Goal: Task Accomplishment & Management: Use online tool/utility

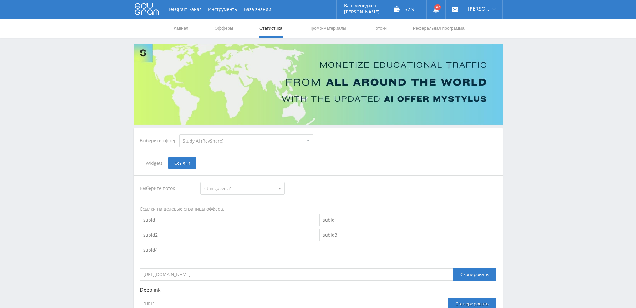
select select "376"
click at [269, 29] on link "Статистика" at bounding box center [271, 28] width 24 height 19
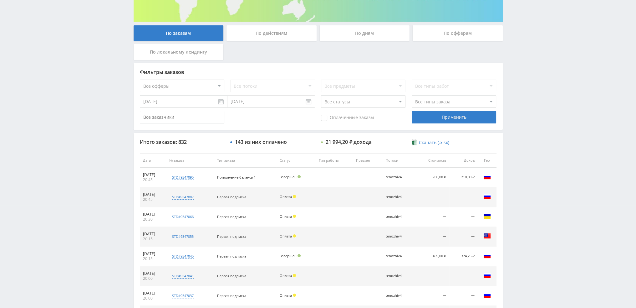
scroll to position [91, 0]
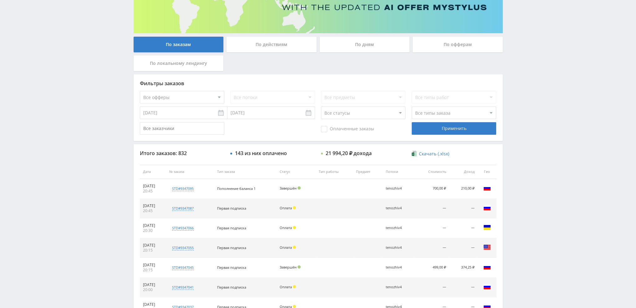
click at [368, 43] on div "По дням" at bounding box center [365, 45] width 90 height 16
click at [0, 0] on input "По дням" at bounding box center [0, 0] width 0 height 0
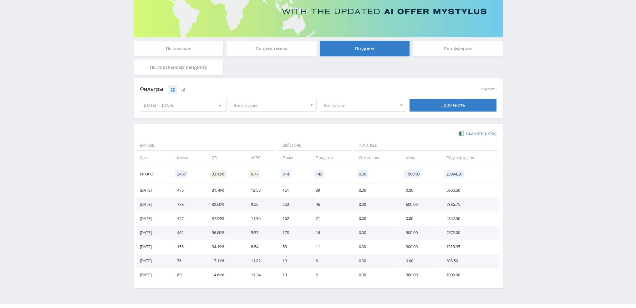
scroll to position [101, 0]
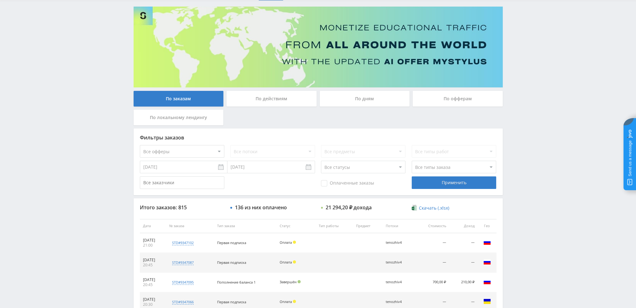
scroll to position [29, 0]
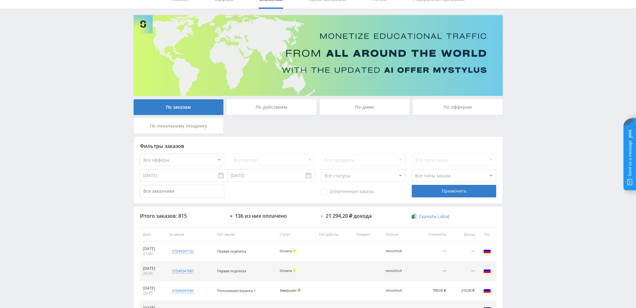
click at [374, 107] on div "По дням" at bounding box center [365, 107] width 90 height 16
click at [0, 0] on input "По дням" at bounding box center [0, 0] width 0 height 0
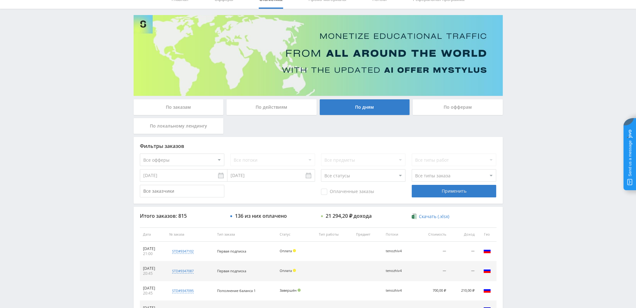
scroll to position [0, 0]
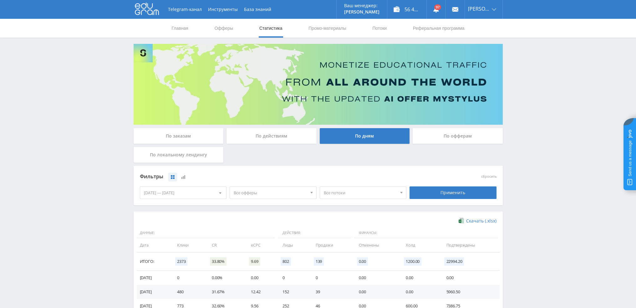
click at [267, 193] on span "Все офферы" at bounding box center [270, 193] width 73 height 12
click at [251, 215] on button "MyStylus" at bounding box center [273, 212] width 86 height 9
click at [253, 219] on button "MyStylus - Revshare" at bounding box center [273, 221] width 86 height 9
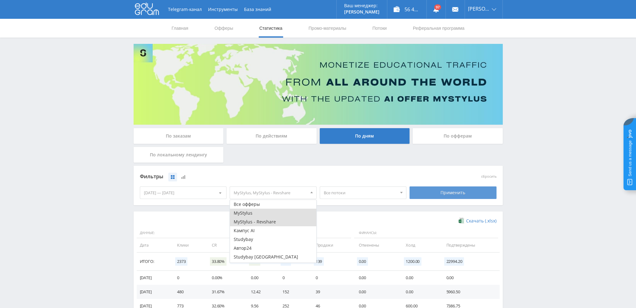
click at [441, 191] on div "Применить" at bounding box center [453, 192] width 87 height 13
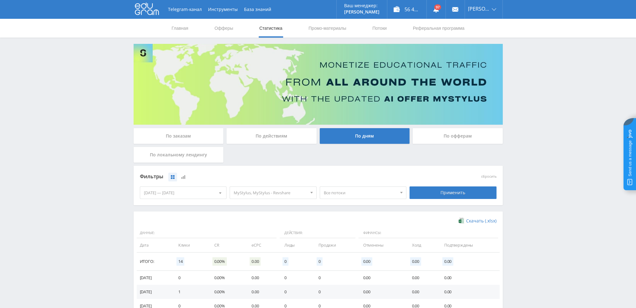
click at [290, 193] on span "MyStylus, MyStylus - Revshare" at bounding box center [270, 193] width 73 height 12
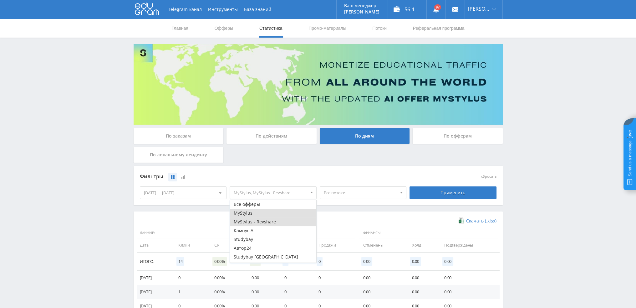
click at [245, 213] on button "MyStylus" at bounding box center [273, 212] width 86 height 9
click at [248, 221] on button "MyStylus - Revshare" at bounding box center [273, 221] width 86 height 9
click at [249, 228] on button "Кампус AI" at bounding box center [273, 230] width 86 height 9
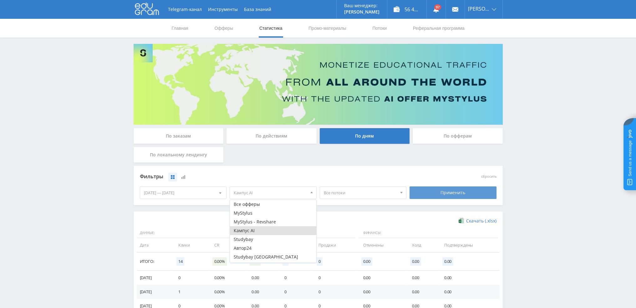
click at [427, 195] on div "Применить" at bounding box center [453, 192] width 87 height 13
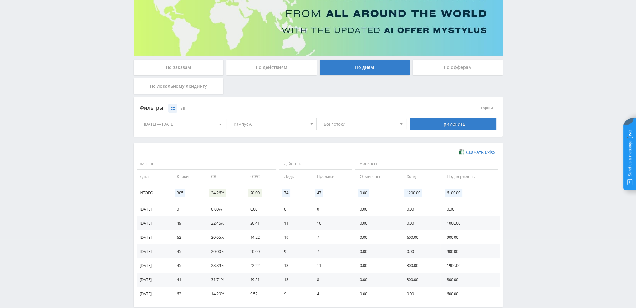
scroll to position [101, 0]
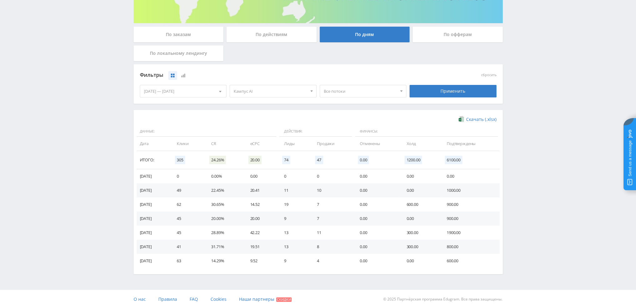
click at [280, 90] on span "Кампус AI" at bounding box center [270, 91] width 73 height 12
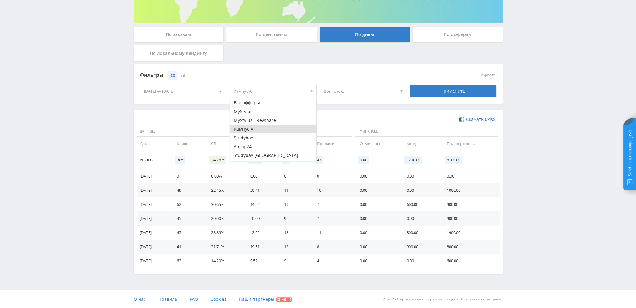
click at [252, 129] on button "Кампус AI" at bounding box center [273, 129] width 86 height 9
click at [248, 148] on button "Автор24" at bounding box center [273, 146] width 86 height 9
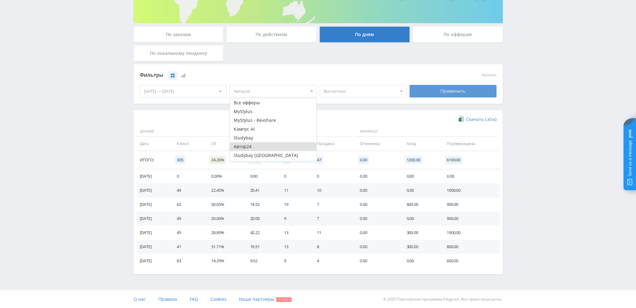
click at [422, 94] on div "Применить" at bounding box center [453, 91] width 87 height 13
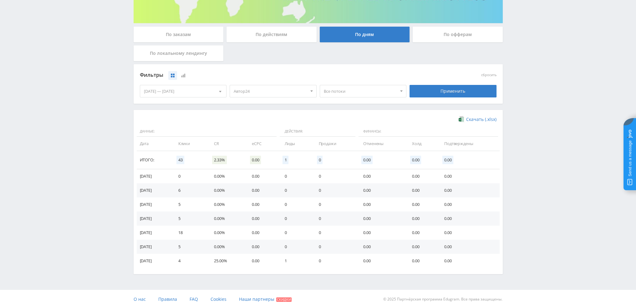
click at [284, 91] on span "Автор24" at bounding box center [270, 91] width 73 height 12
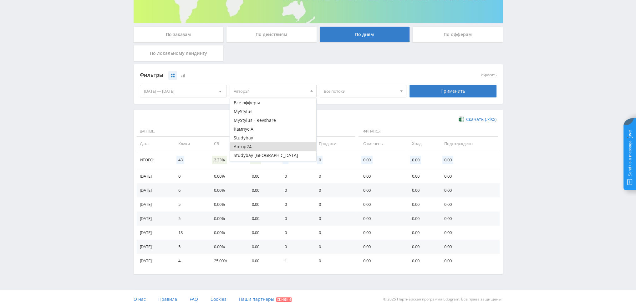
click at [254, 144] on button "Автор24" at bounding box center [273, 146] width 86 height 9
click at [258, 156] on button "Study AI (RevShare)" at bounding box center [273, 156] width 86 height 9
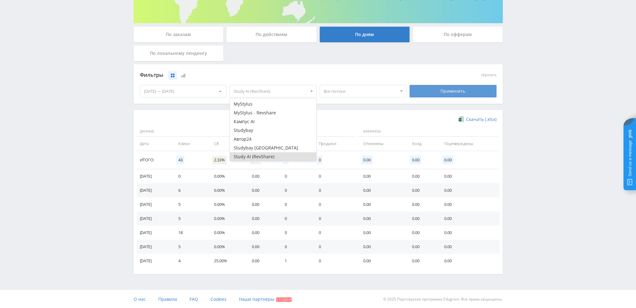
click at [435, 89] on div "Применить" at bounding box center [453, 91] width 87 height 13
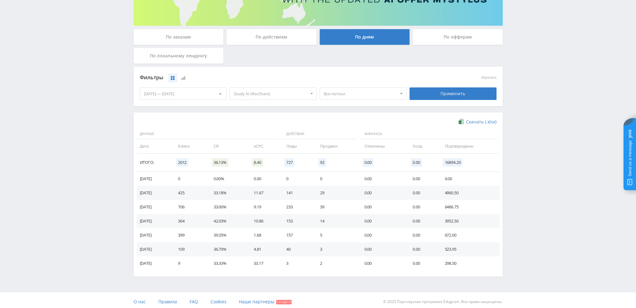
scroll to position [101, 0]
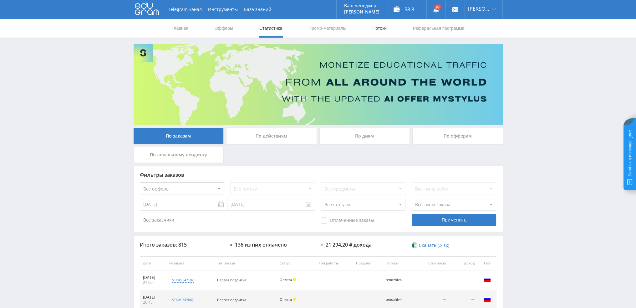
click at [379, 27] on link "Потоки" at bounding box center [380, 28] width 16 height 19
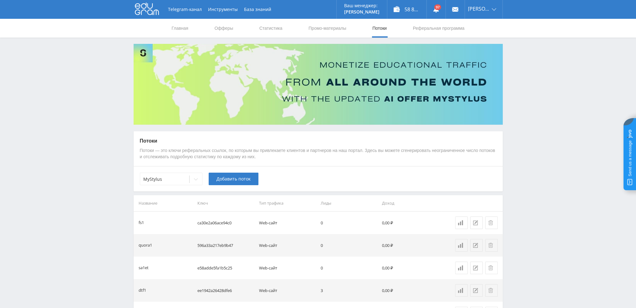
click at [480, 163] on div "Потоки Потоки — это ключи реферальных ссылок, по которым вы привлекаете клиенто…" at bounding box center [318, 148] width 369 height 35
click at [167, 180] on div at bounding box center [164, 179] width 43 height 6
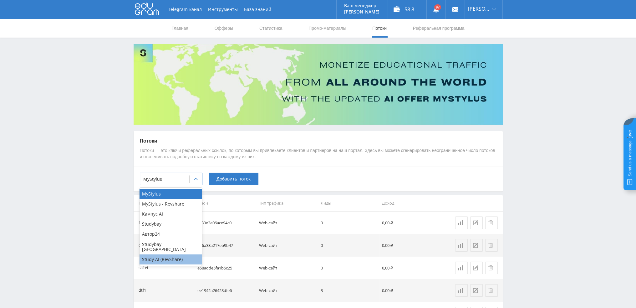
click at [163, 254] on div "Study AI (RevShare)" at bounding box center [171, 259] width 63 height 10
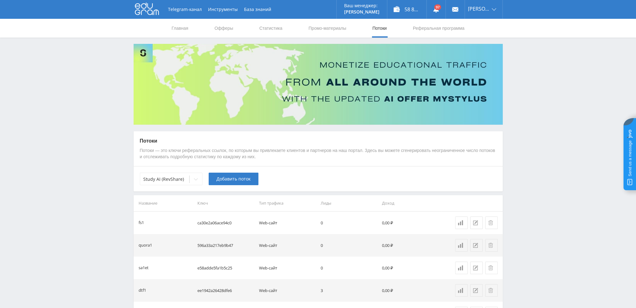
click at [525, 191] on div "Telegram-канал Инструменты База знаний Ваш менеджер: Valeria Valeria Online @va…" at bounding box center [318, 177] width 636 height 355
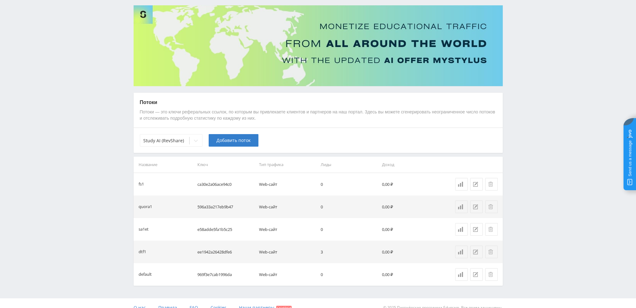
scroll to position [47, 0]
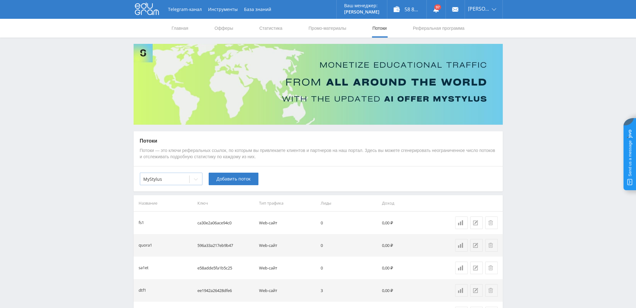
click at [175, 180] on div at bounding box center [164, 179] width 43 height 6
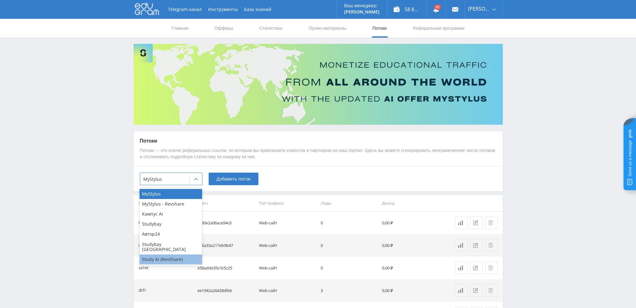
click at [162, 254] on div "Study AI (RevShare)" at bounding box center [171, 259] width 63 height 10
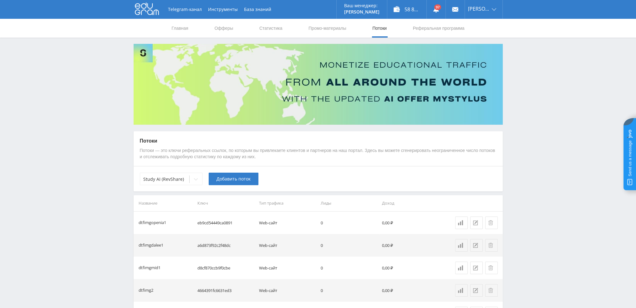
click at [462, 181] on div "Study AI (RevShare) Добавить поток" at bounding box center [318, 178] width 369 height 25
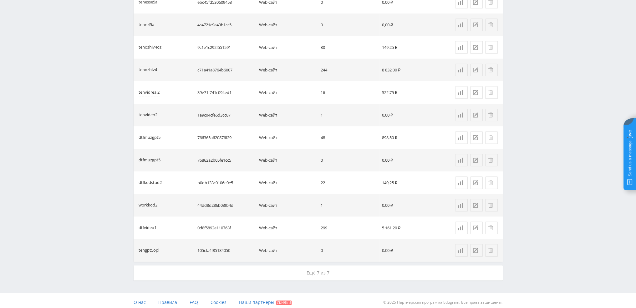
scroll to position [404, 0]
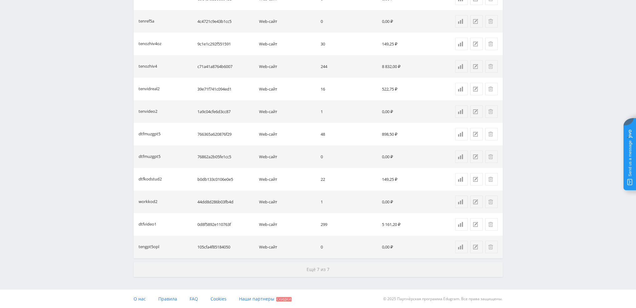
click at [321, 269] on span "Ещё 7 из 7" at bounding box center [318, 269] width 23 height 6
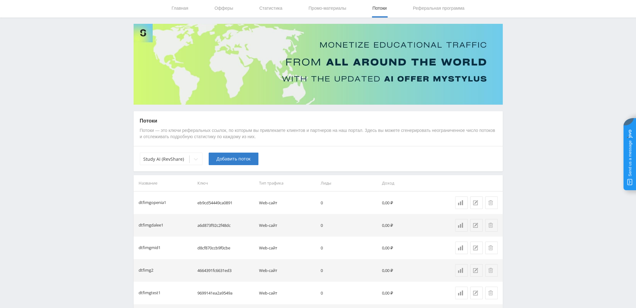
scroll to position [0, 0]
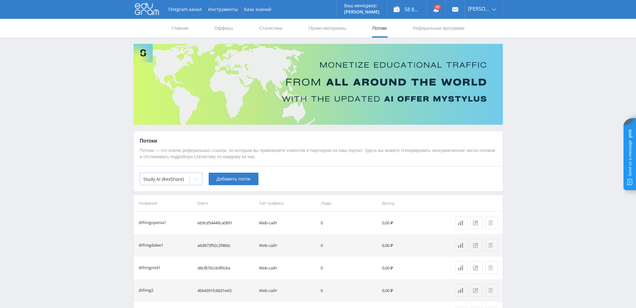
click at [175, 180] on div at bounding box center [164, 179] width 43 height 6
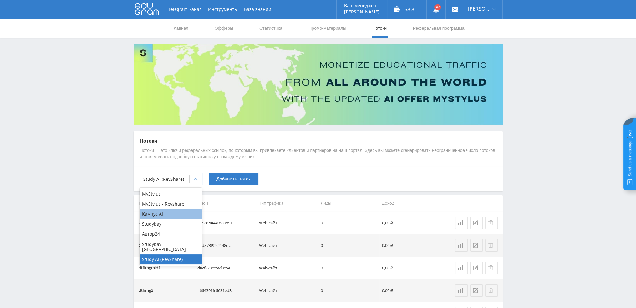
click at [158, 215] on div "Кампус AI" at bounding box center [171, 214] width 63 height 10
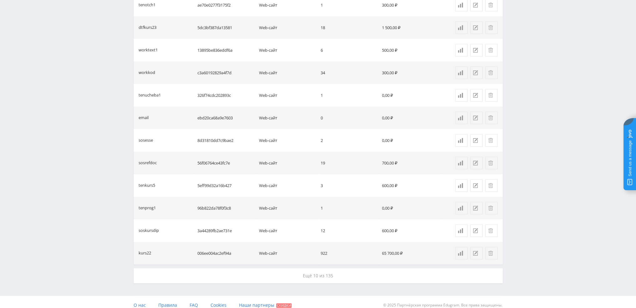
scroll to position [404, 0]
